Goal: Navigation & Orientation: Find specific page/section

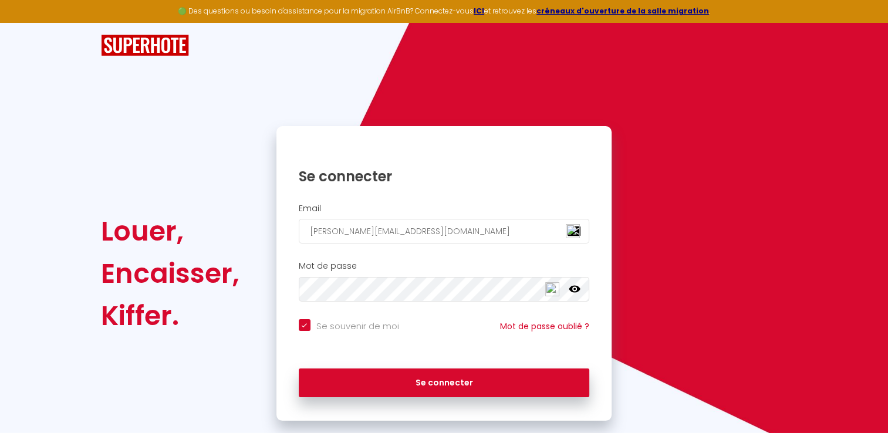
click at [299, 368] on button "Se connecter" at bounding box center [444, 382] width 291 height 29
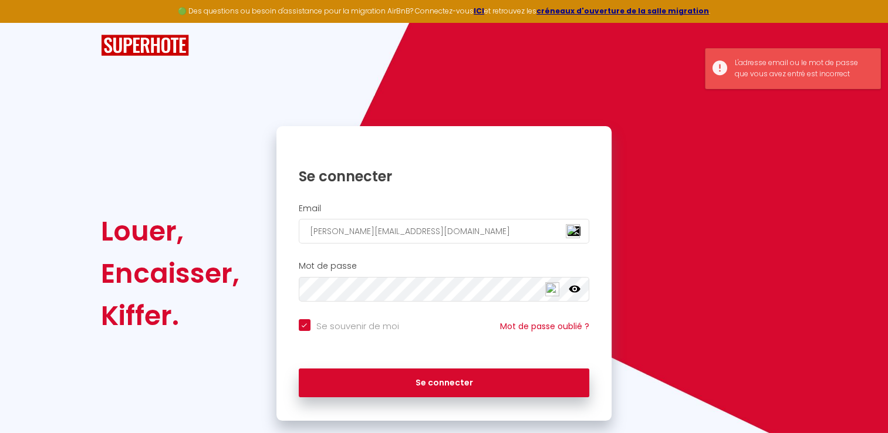
click at [574, 289] on icon at bounding box center [575, 289] width 12 height 12
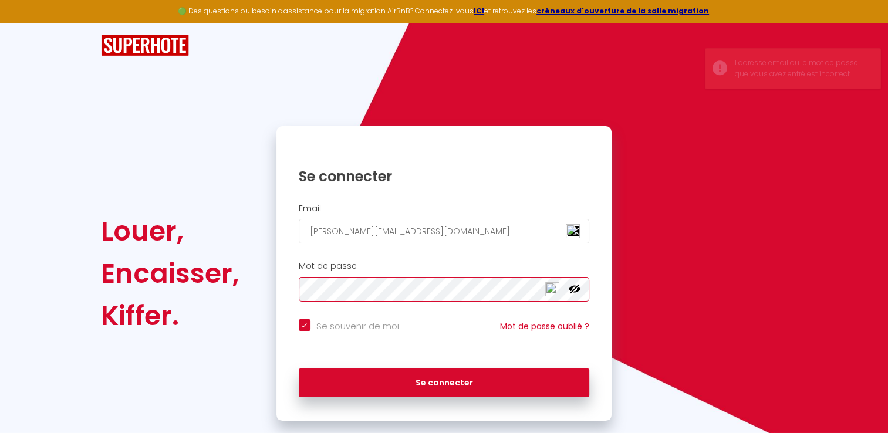
click at [299, 368] on button "Se connecter" at bounding box center [444, 382] width 291 height 29
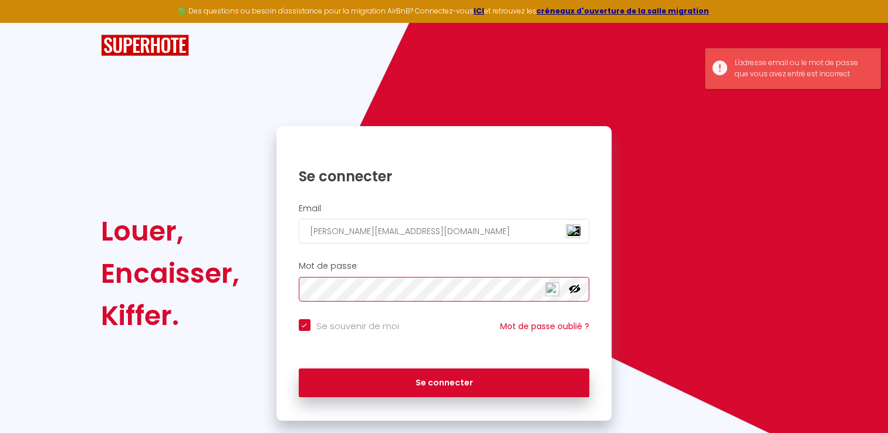
click at [187, 291] on div "Louer, Encaisser, [PERSON_NAME]. Se connecter Email [PERSON_NAME][EMAIL_ADDRESS…" at bounding box center [444, 273] width 702 height 295
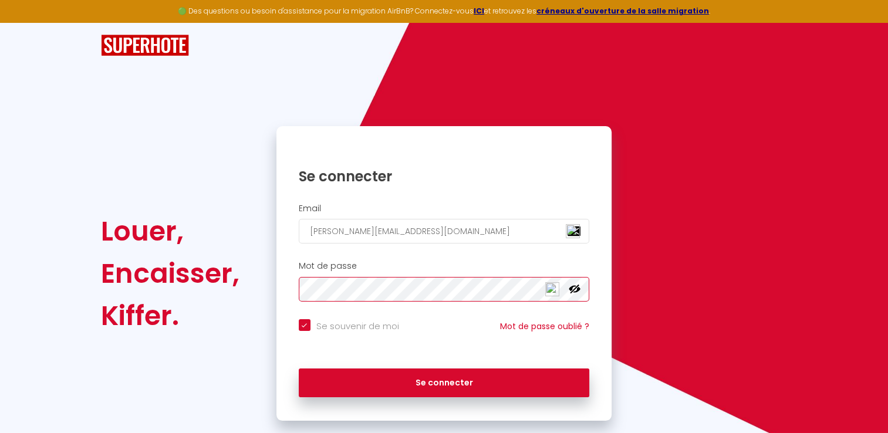
click at [299, 368] on button "Se connecter" at bounding box center [444, 382] width 291 height 29
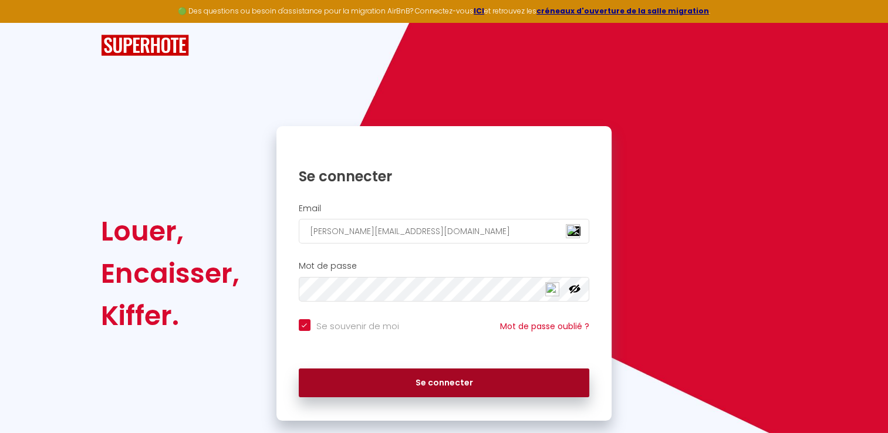
click at [430, 381] on button "Se connecter" at bounding box center [444, 382] width 291 height 29
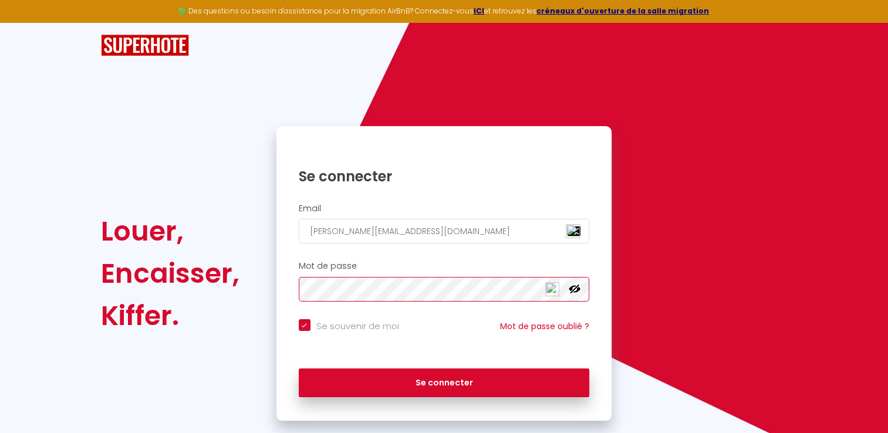
click at [249, 285] on div "Louer, Encaisser, [PERSON_NAME]. Se connecter Email [PERSON_NAME][EMAIL_ADDRESS…" at bounding box center [444, 273] width 702 height 295
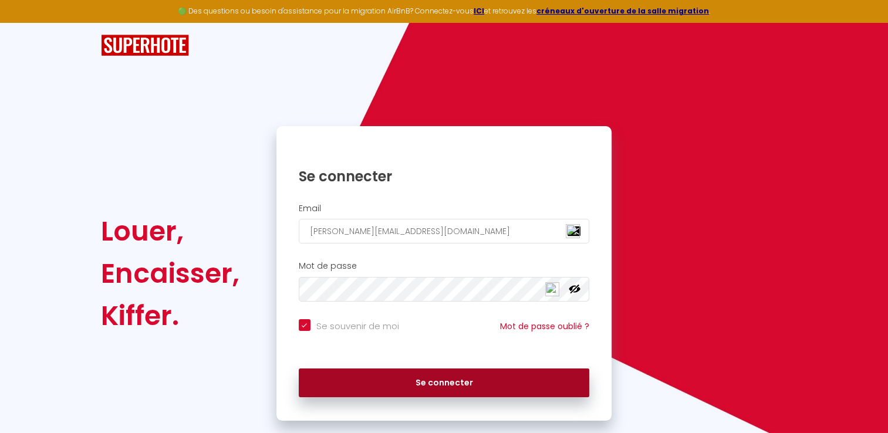
click at [458, 377] on button "Se connecter" at bounding box center [444, 382] width 291 height 29
checkbox input "true"
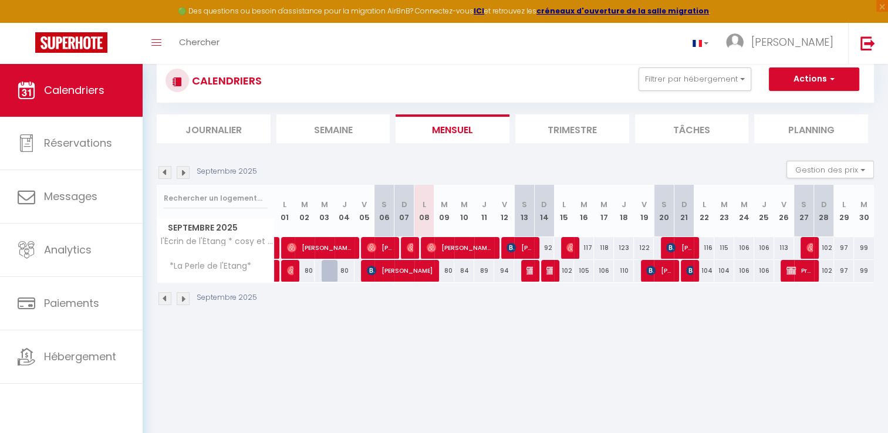
scroll to position [59, 0]
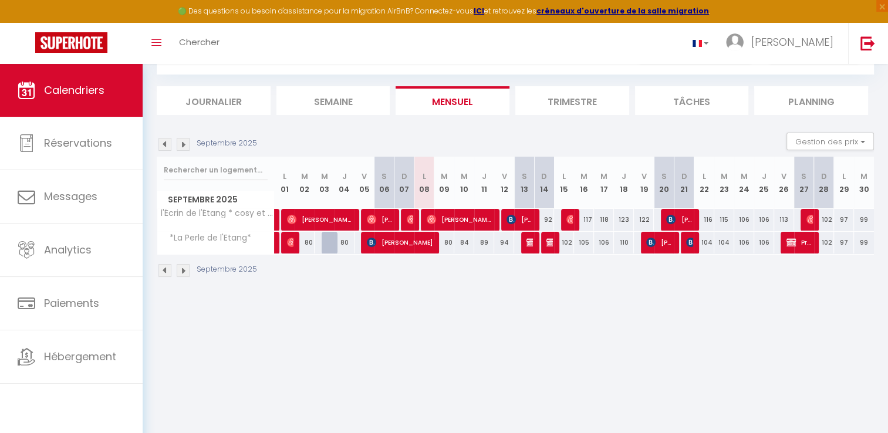
click at [182, 142] on img at bounding box center [183, 144] width 13 height 13
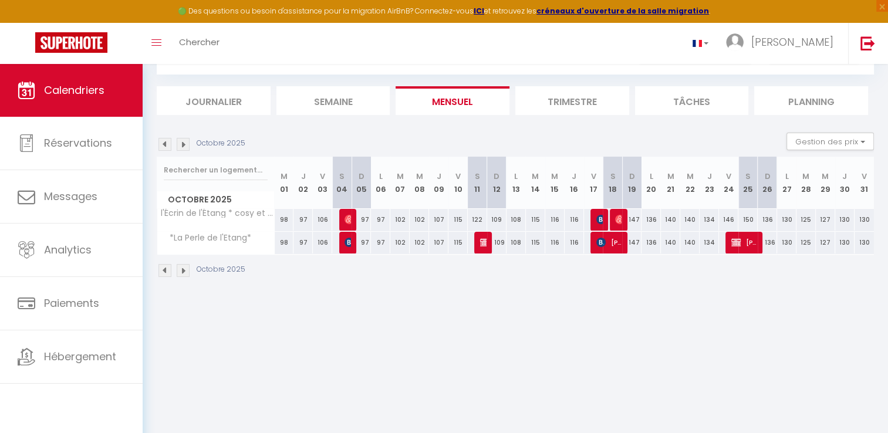
click at [185, 144] on img at bounding box center [183, 144] width 13 height 13
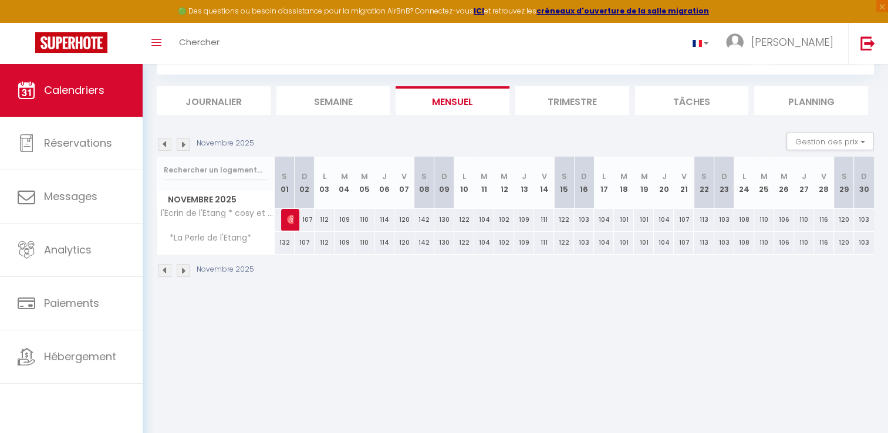
click at [185, 144] on img at bounding box center [183, 144] width 13 height 13
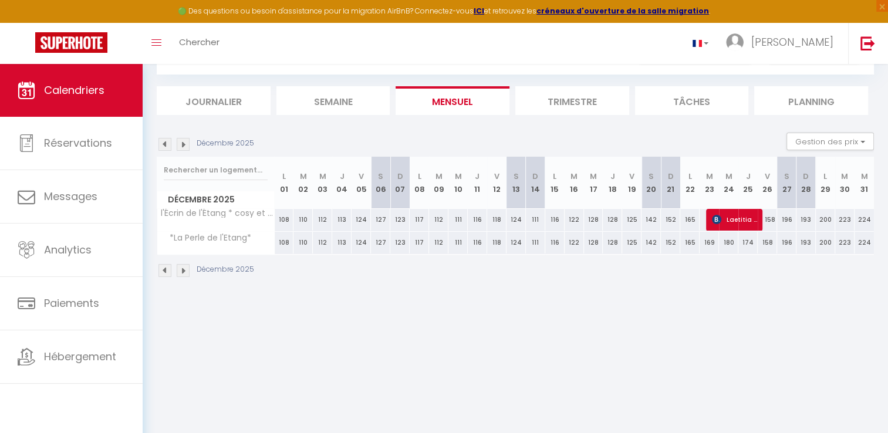
drag, startPoint x: 570, startPoint y: 222, endPoint x: 278, endPoint y: 221, distance: 292.2
click at [278, 221] on tr "l'Écrin de l'Étang * cosy et chaleureux 108 110 112 113 124 127 123 117 112 111" at bounding box center [515, 219] width 717 height 23
click at [165, 148] on img at bounding box center [164, 144] width 13 height 13
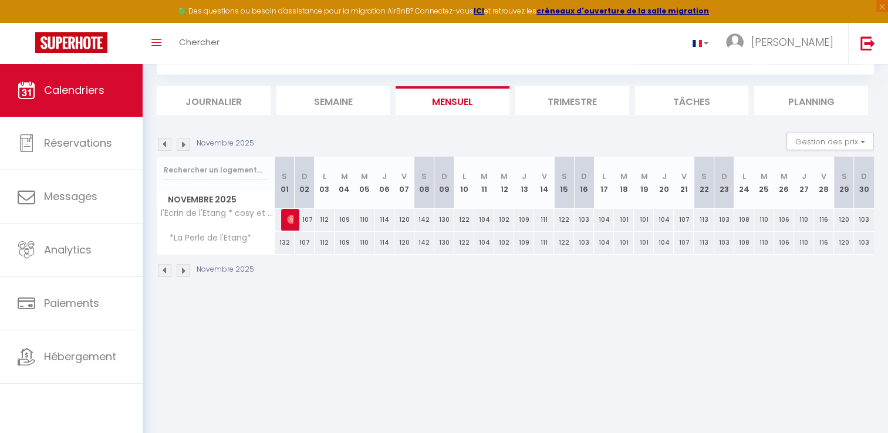
click at [165, 148] on img at bounding box center [164, 144] width 13 height 13
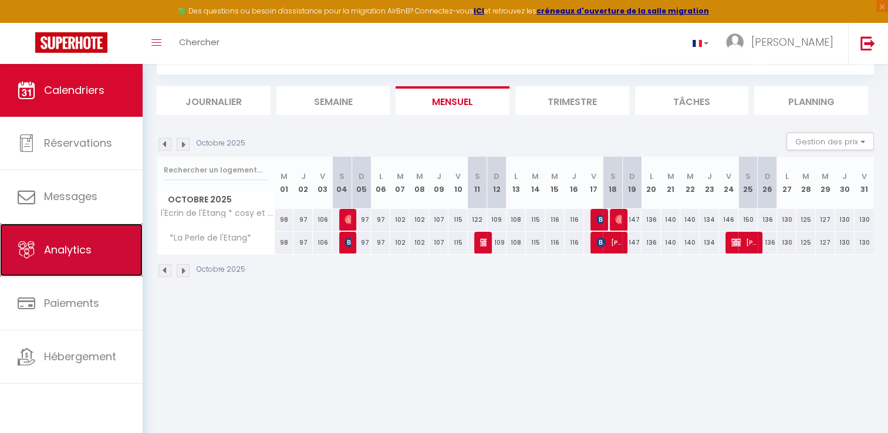
click at [63, 255] on span "Analytics" at bounding box center [68, 249] width 48 height 15
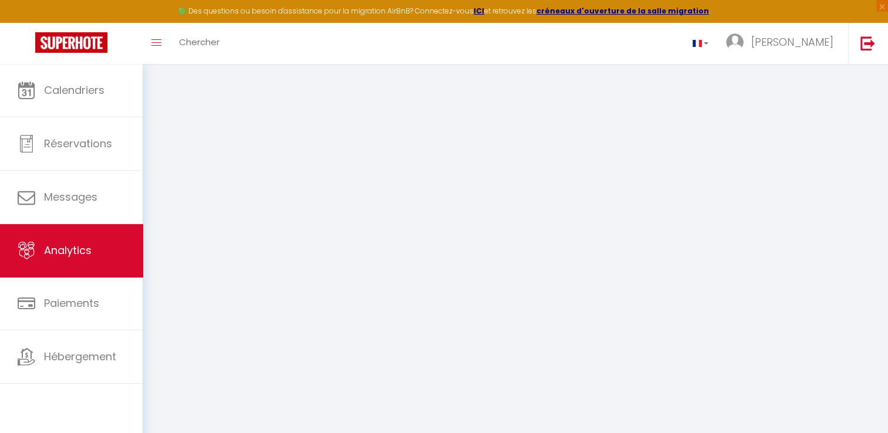
select select "2025"
select select "9"
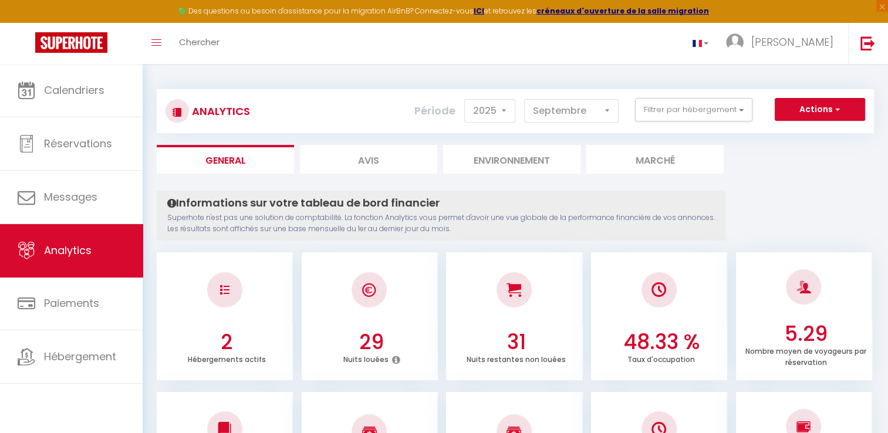
click at [617, 78] on div "Analytics Actions Génération SuperConciergerie Génération SuperAnalyzer Générat…" at bounding box center [515, 105] width 717 height 55
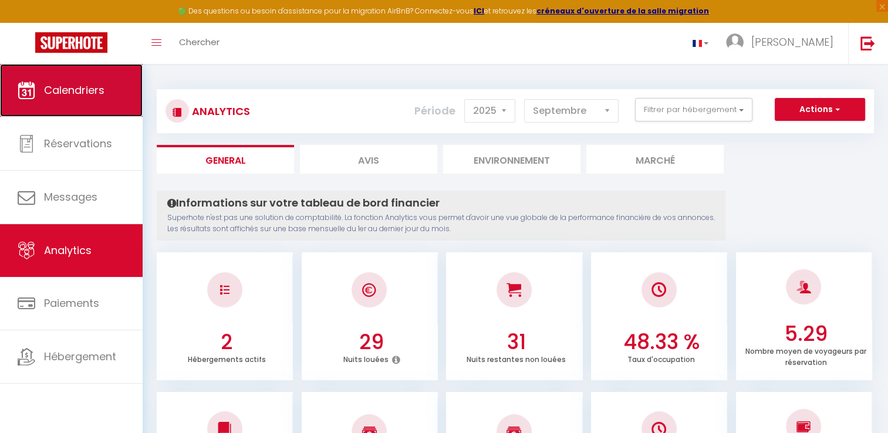
click at [65, 95] on span "Calendriers" at bounding box center [74, 90] width 60 height 15
